Goal: Information Seeking & Learning: Learn about a topic

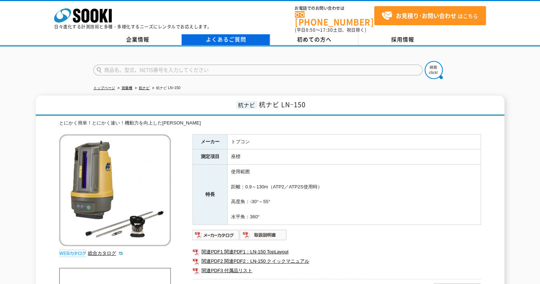
click at [236, 35] on link "よくあるご質問" at bounding box center [226, 39] width 88 height 11
